Goal: Transaction & Acquisition: Obtain resource

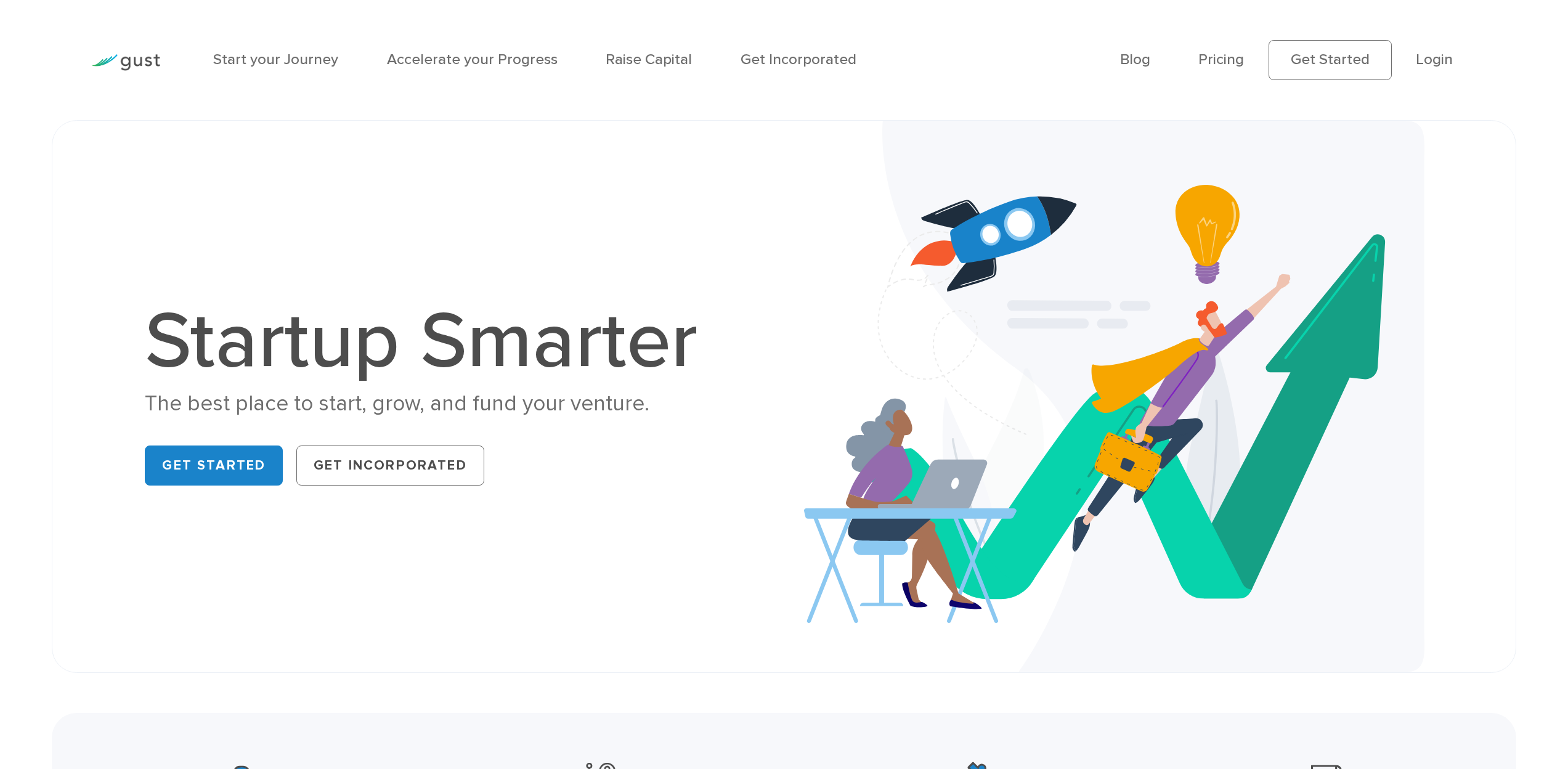
click at [1438, 70] on li "Login" at bounding box center [1435, 60] width 37 height 23
click at [1438, 68] on link "Login" at bounding box center [1435, 60] width 37 height 18
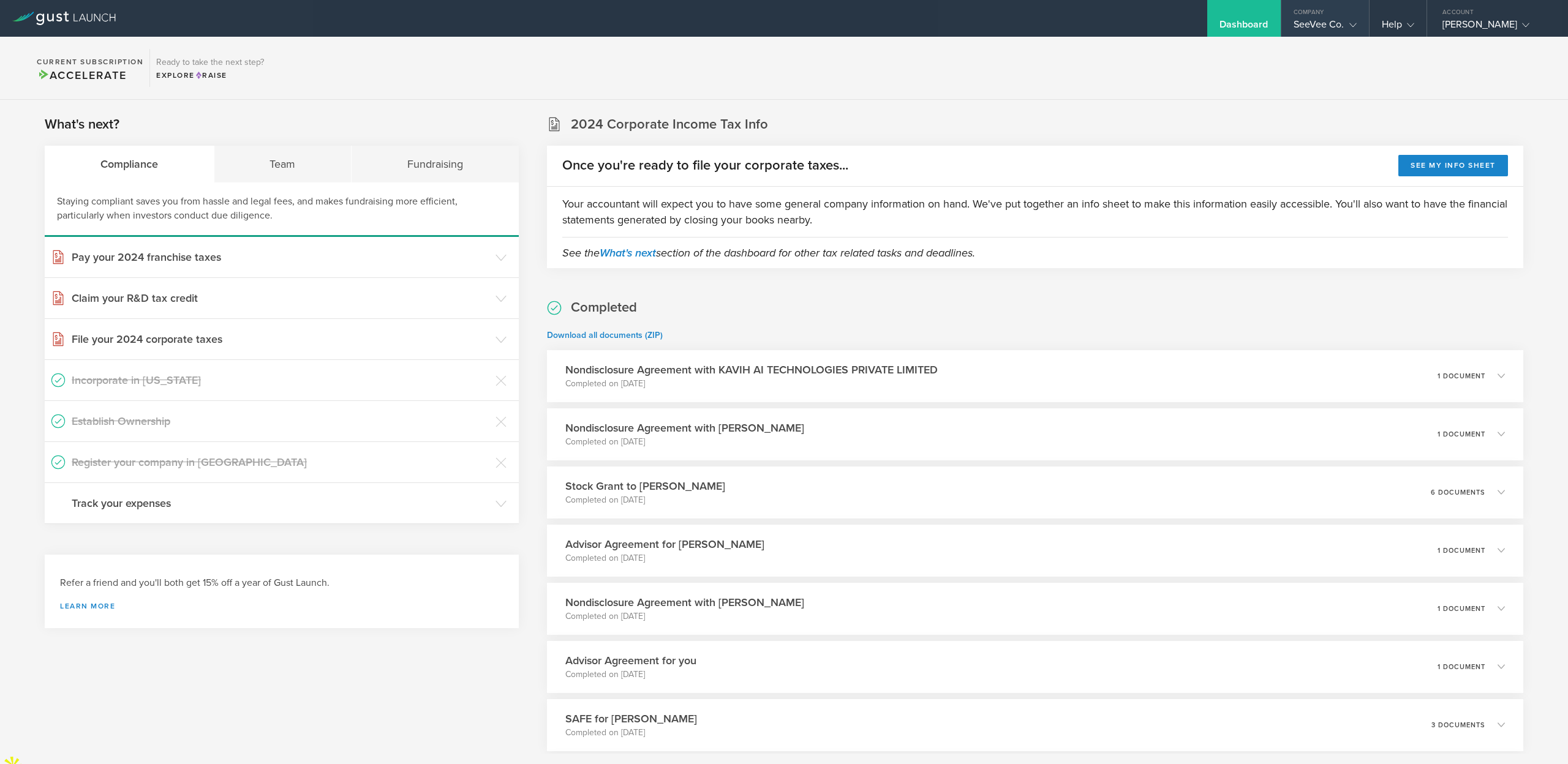
click at [1346, 15] on div "Company" at bounding box center [1325, 9] width 88 height 18
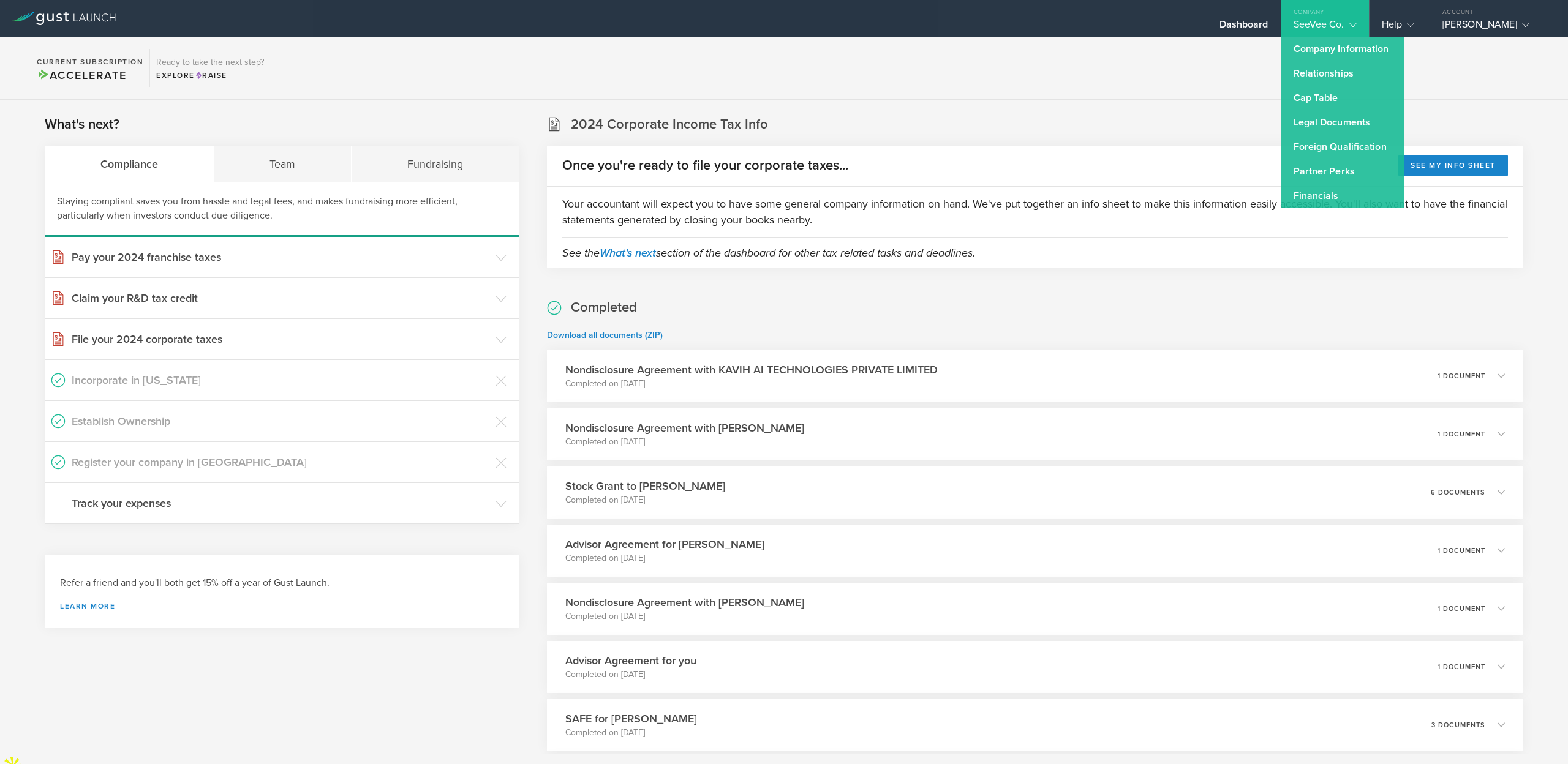
click at [1315, 162] on link "Partner Perks" at bounding box center [1342, 171] width 122 height 24
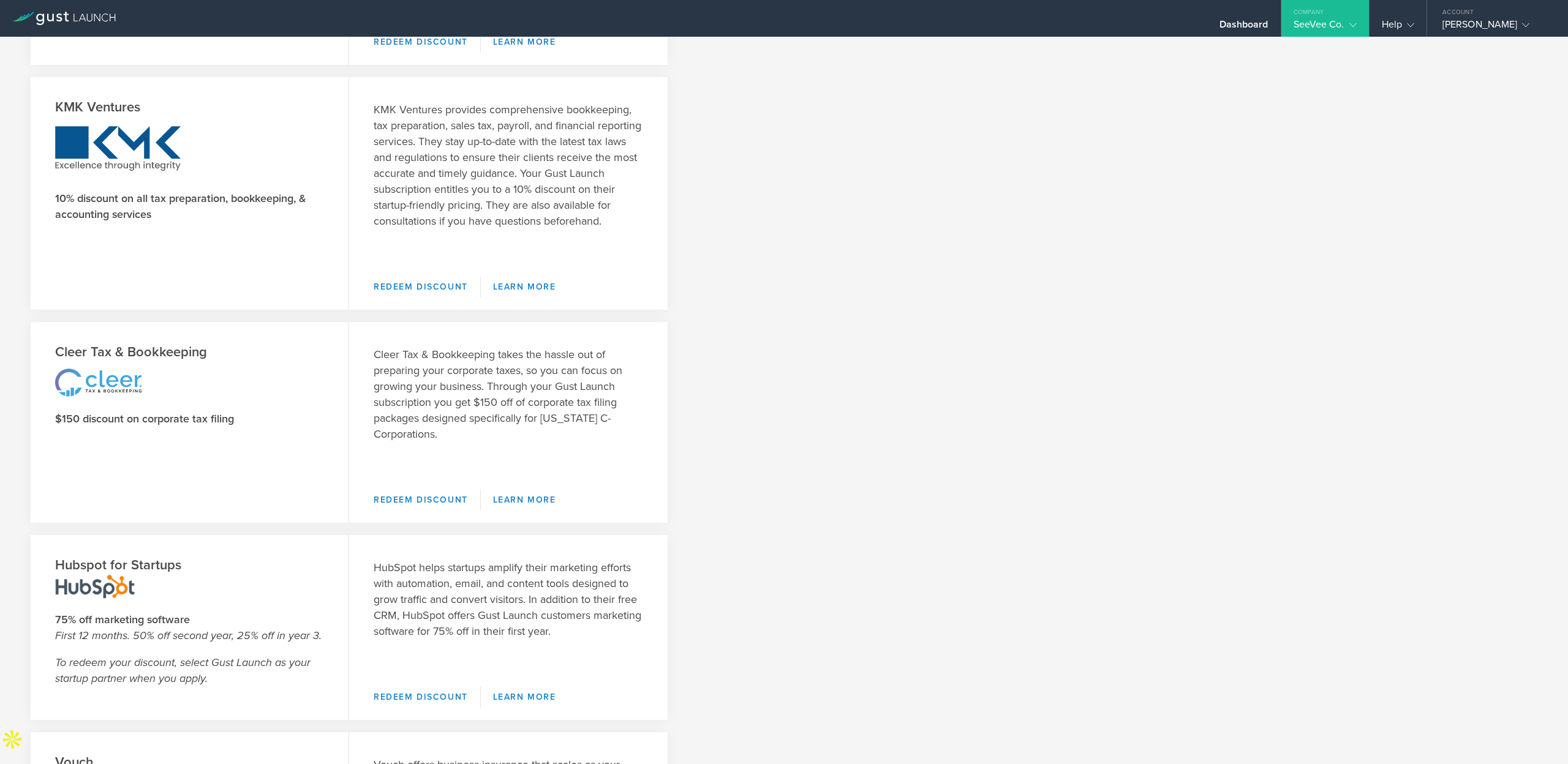
scroll to position [1573, 0]
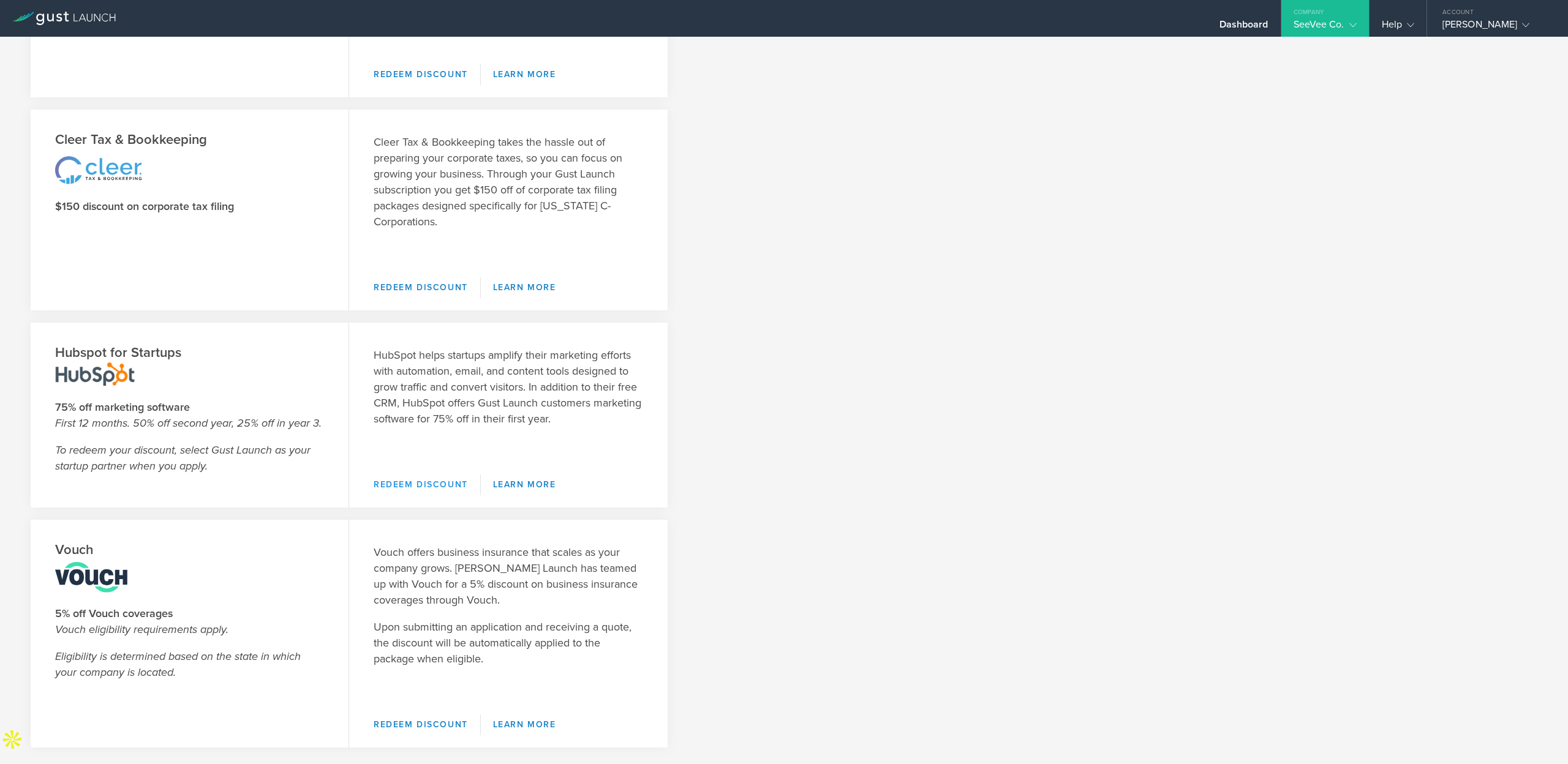
click at [396, 484] on link "Redeem Discount" at bounding box center [427, 484] width 107 height 20
